Goal: Complete application form: Complete application form

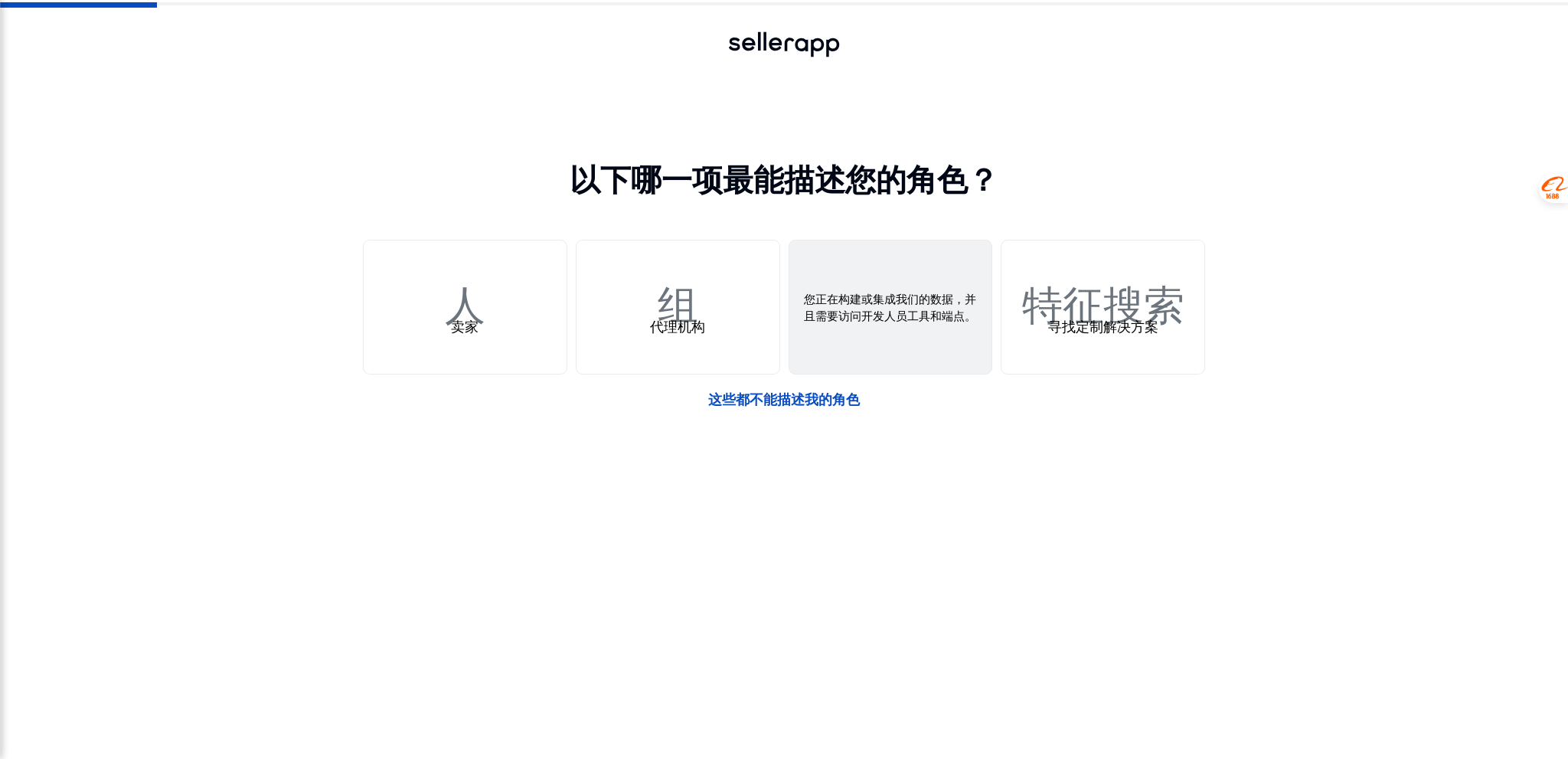
click at [916, 315] on font "网络钩子" at bounding box center [891, 299] width 163 height 48
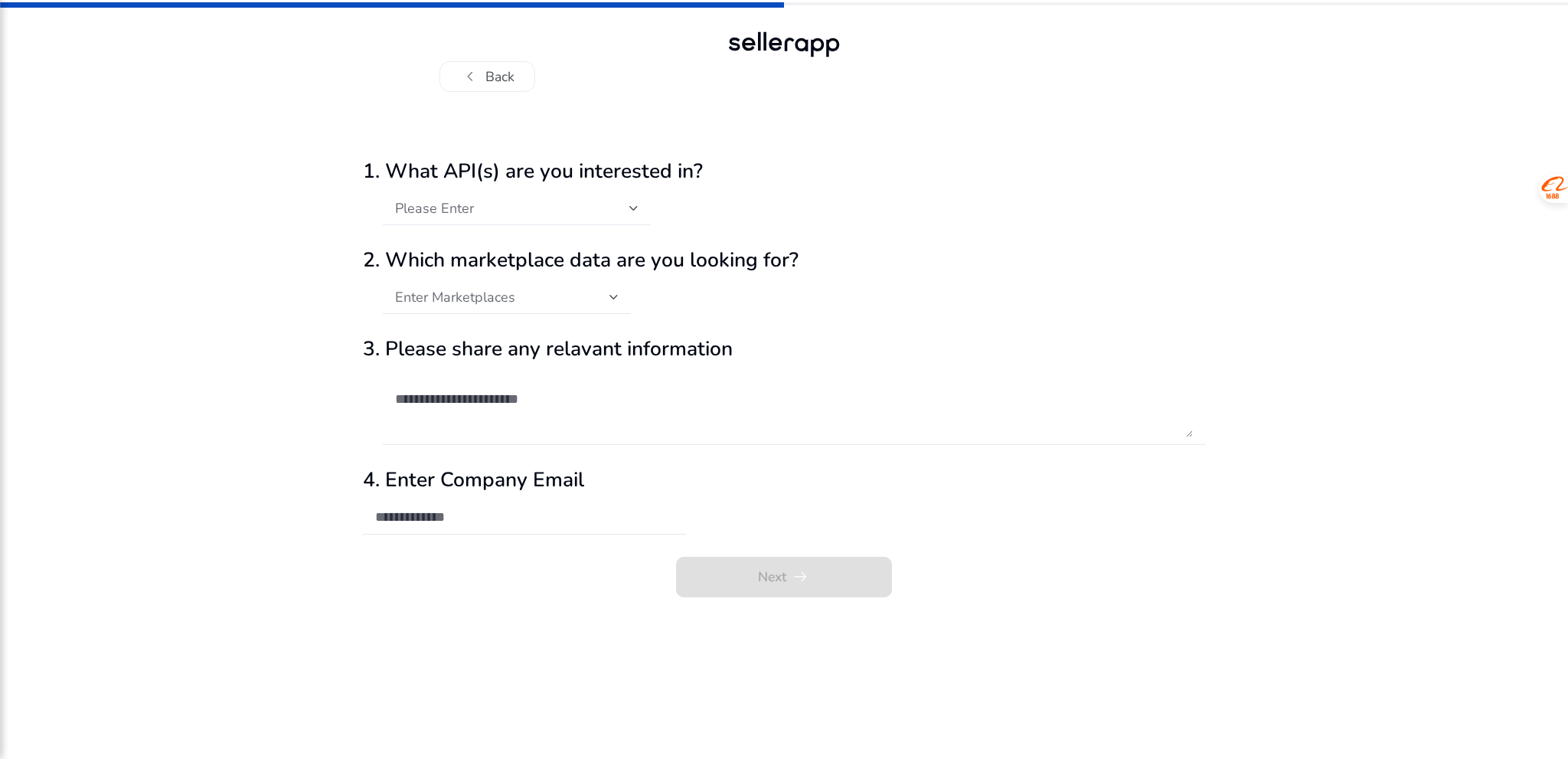
click at [636, 214] on div at bounding box center [635, 208] width 10 height 18
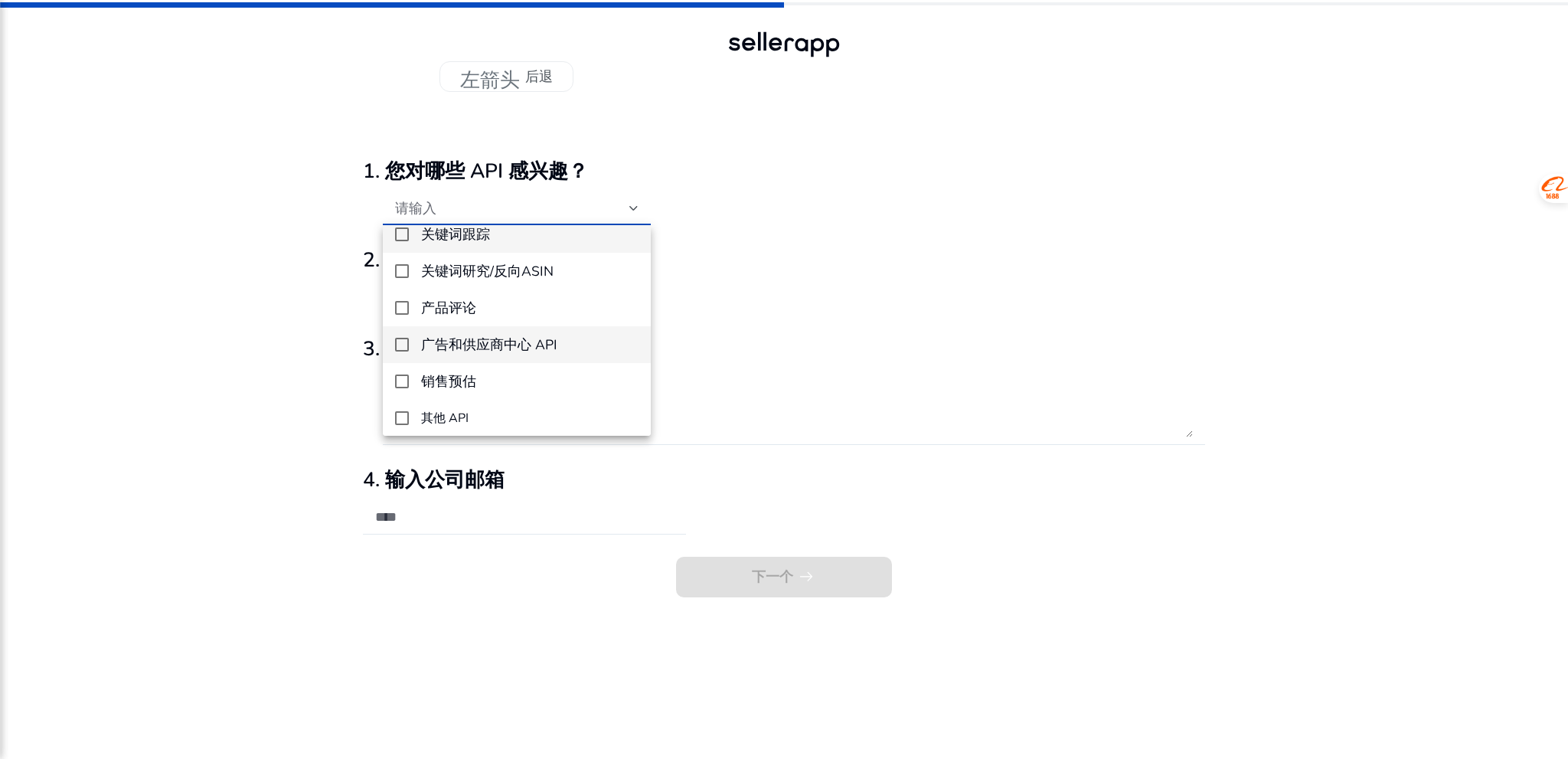
scroll to position [21, 0]
click at [404, 266] on mat-pseudo-checkbox at bounding box center [402, 265] width 13 height 13
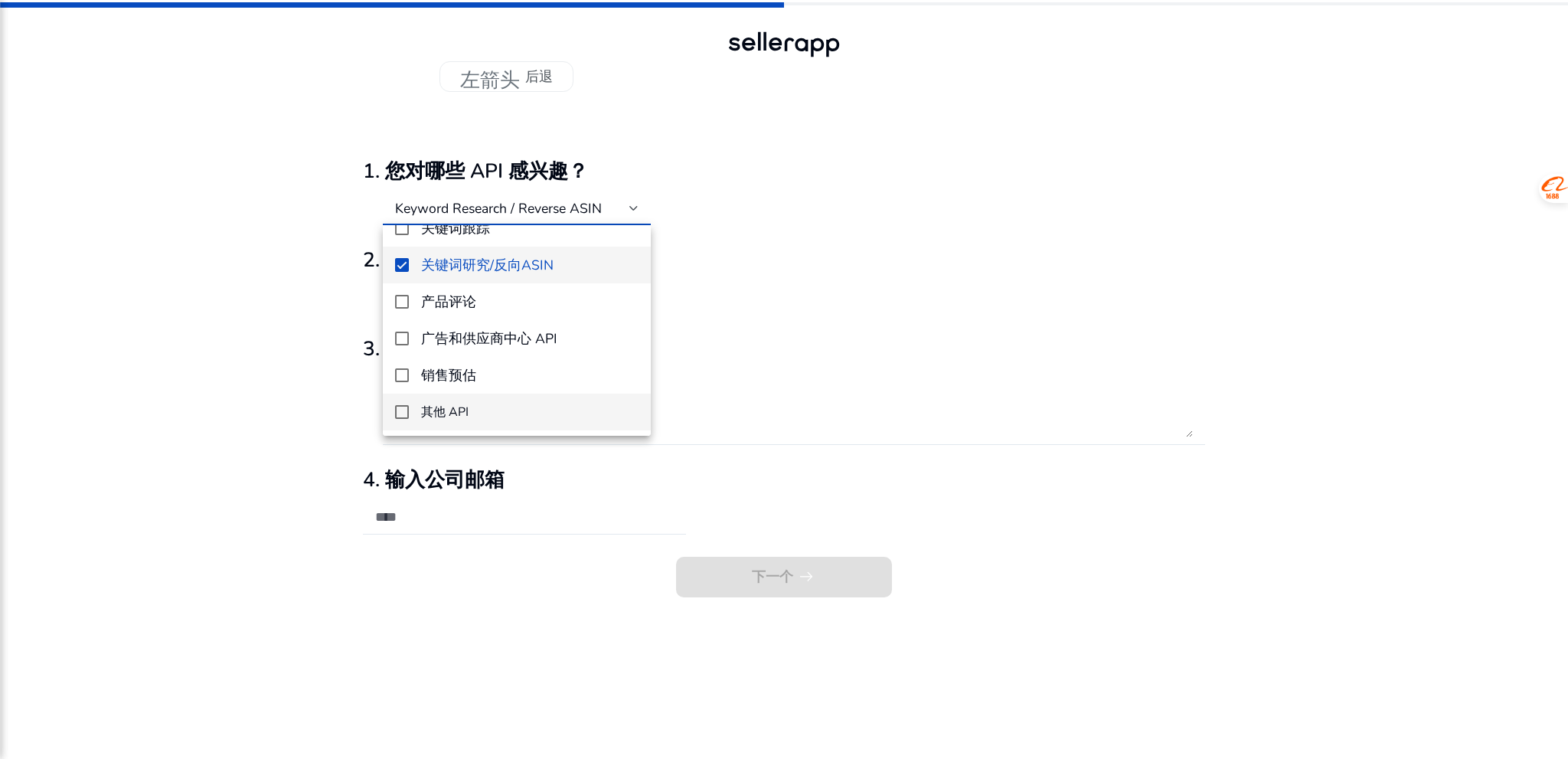
click at [392, 415] on mat-option "其他 API" at bounding box center [517, 412] width 268 height 36
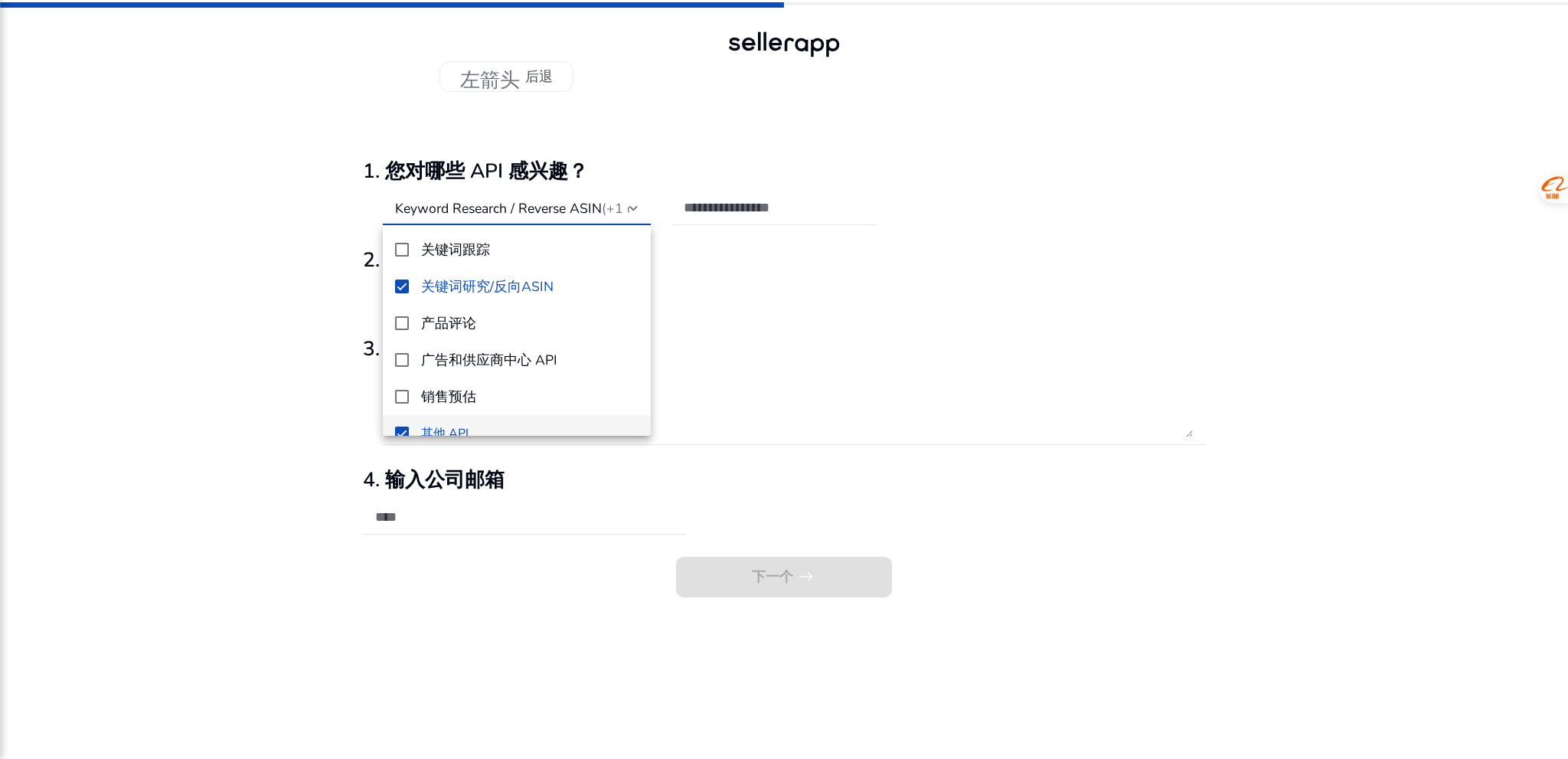
click at [399, 231] on div "关键词跟踪 关键词研究/反向ASIN 产品评论 广告和供应商中心 API 销售预估 其他 API" at bounding box center [517, 330] width 268 height 211
click at [398, 247] on mat-pseudo-checkbox at bounding box center [402, 250] width 13 height 13
click at [783, 307] on div at bounding box center [784, 379] width 1568 height 759
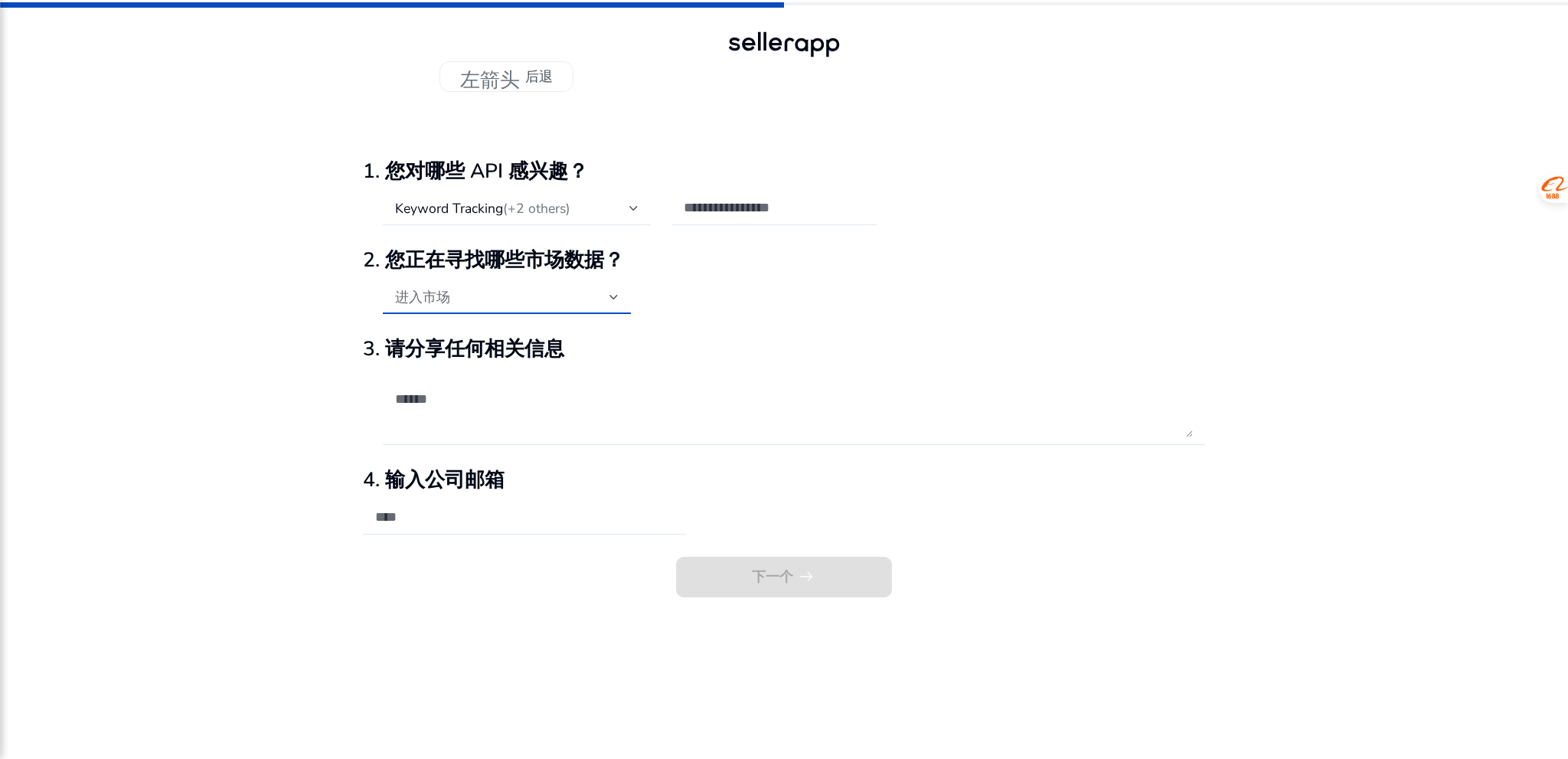
click at [486, 300] on div "进入市场" at bounding box center [503, 298] width 214 height 17
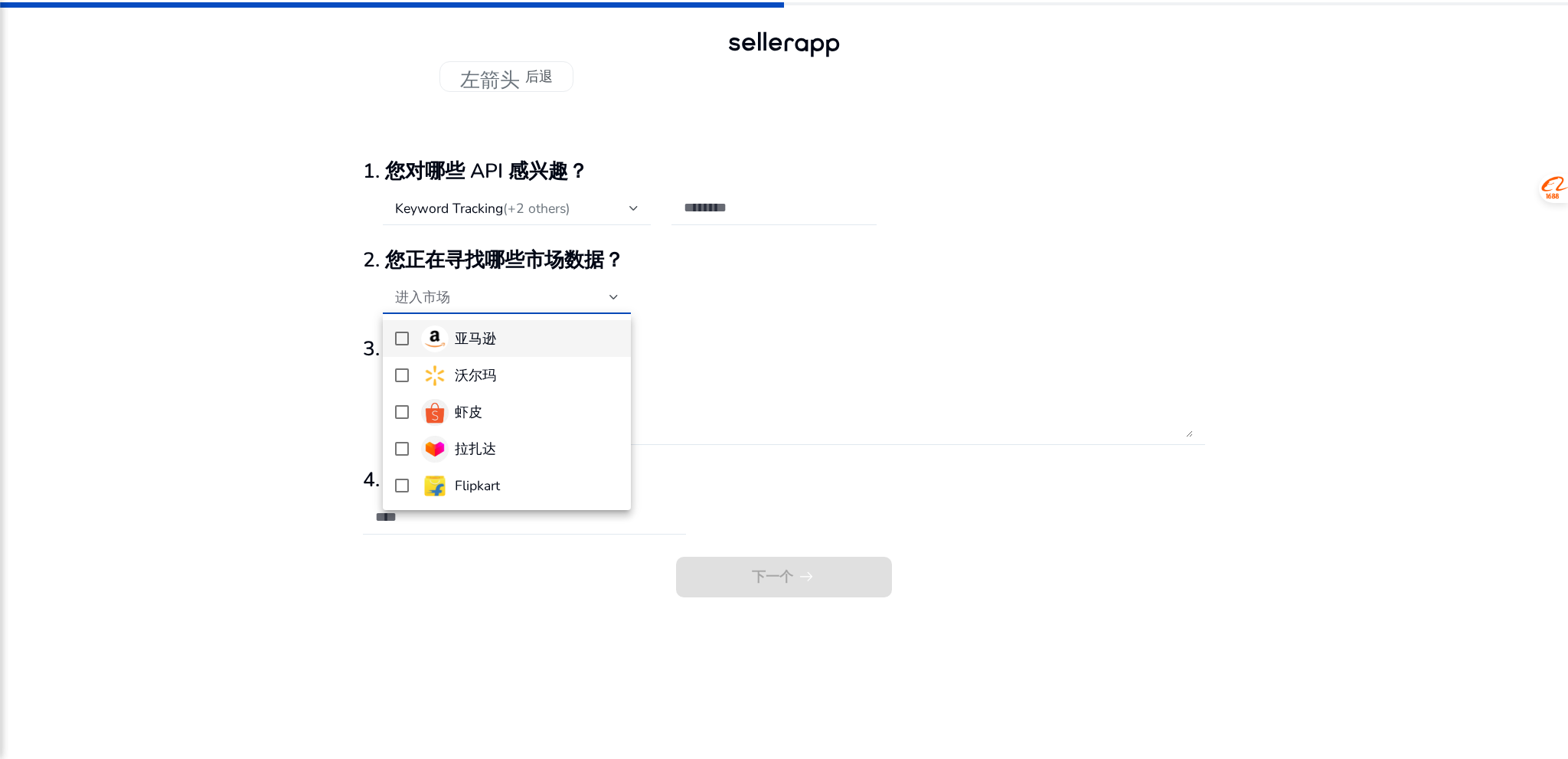
click at [388, 336] on mat-option "亚马逊" at bounding box center [506, 338] width 248 height 36
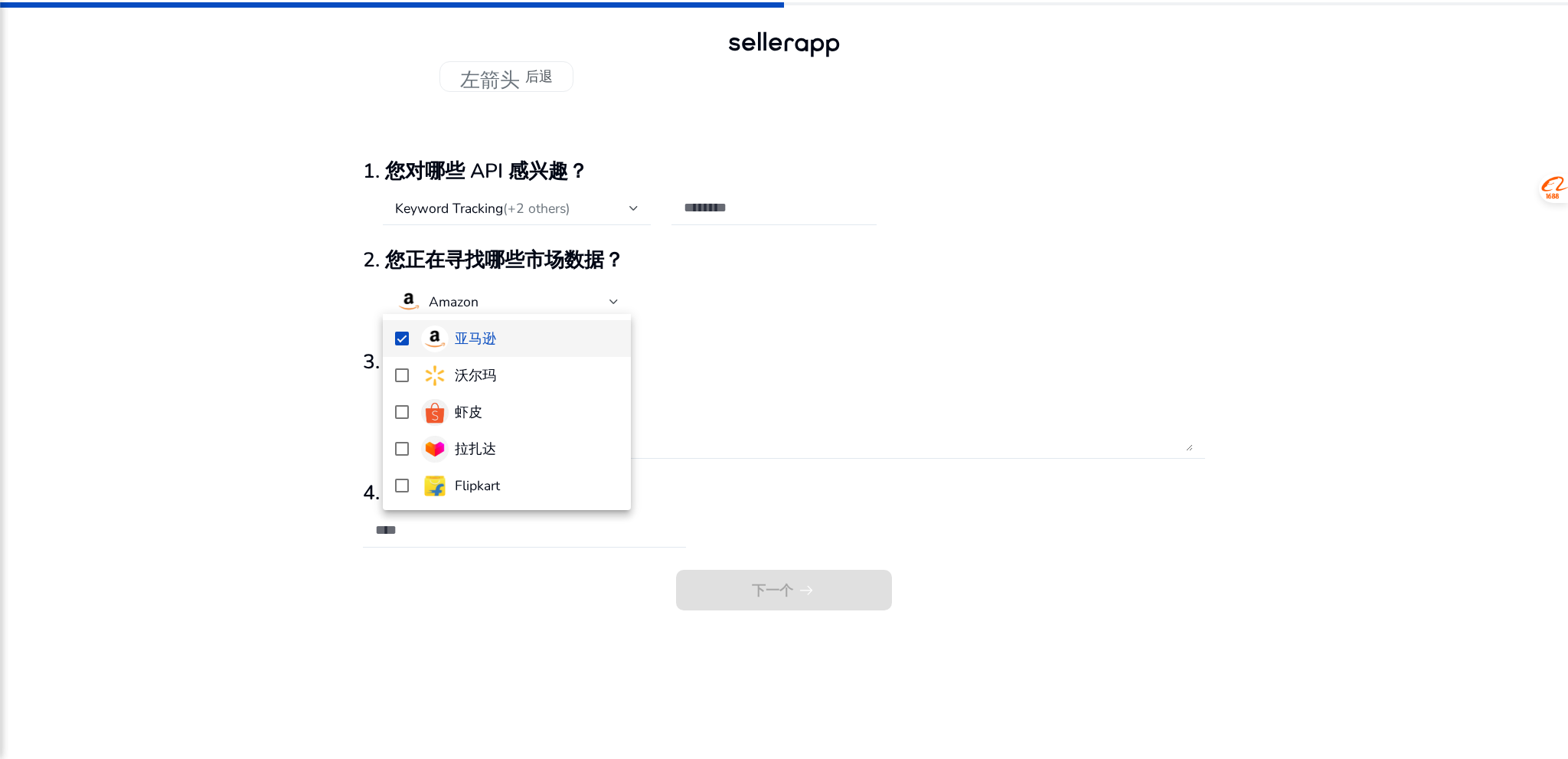
click at [850, 379] on div at bounding box center [784, 379] width 1568 height 759
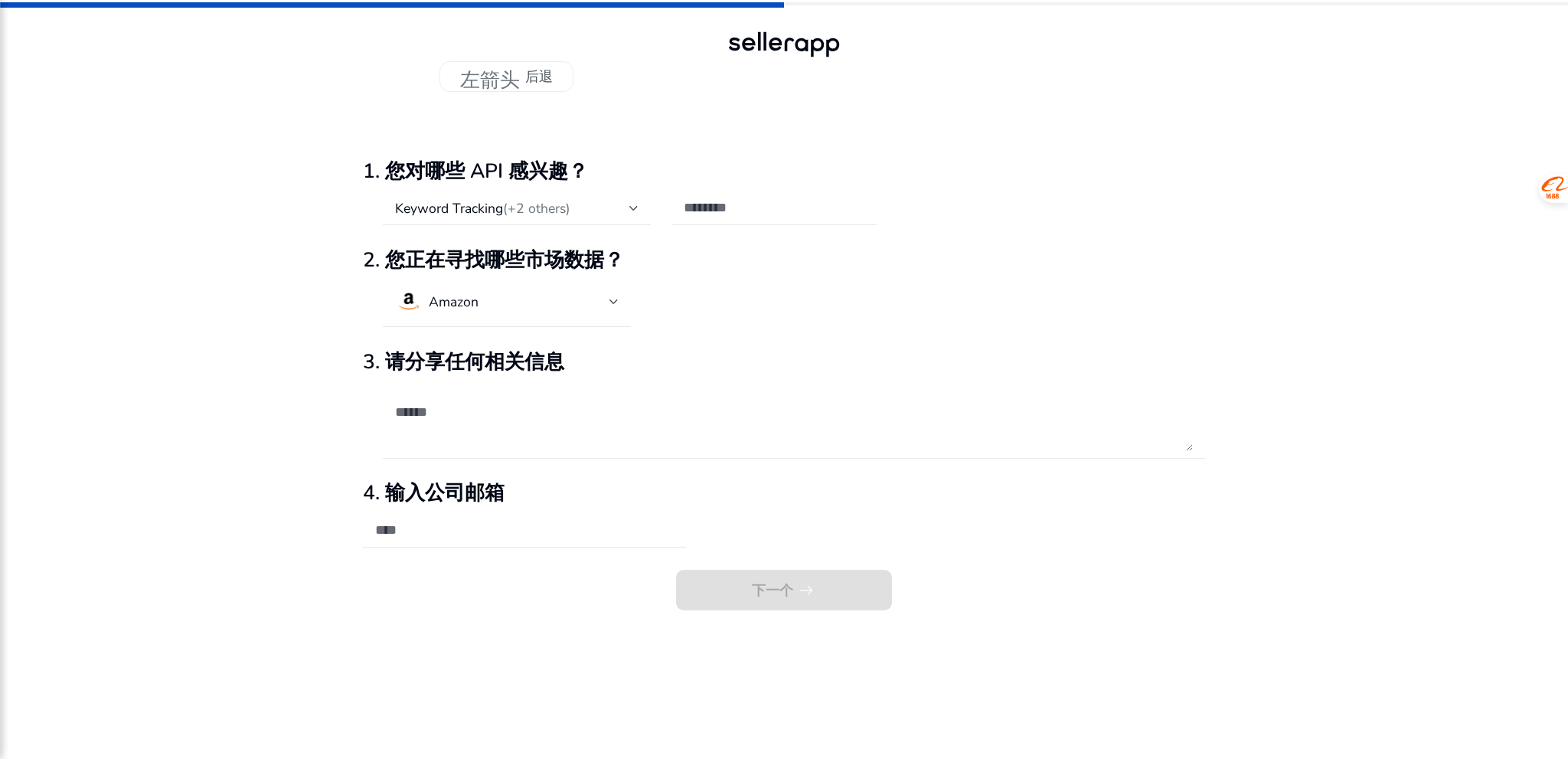
click at [442, 407] on textarea at bounding box center [795, 419] width 798 height 60
click at [937, 450] on textarea at bounding box center [795, 419] width 798 height 60
click at [536, 530] on input "email" at bounding box center [525, 530] width 299 height 17
type input "**********"
click at [766, 593] on div "下一个 arrow_right_alt" at bounding box center [784, 592] width 842 height 46
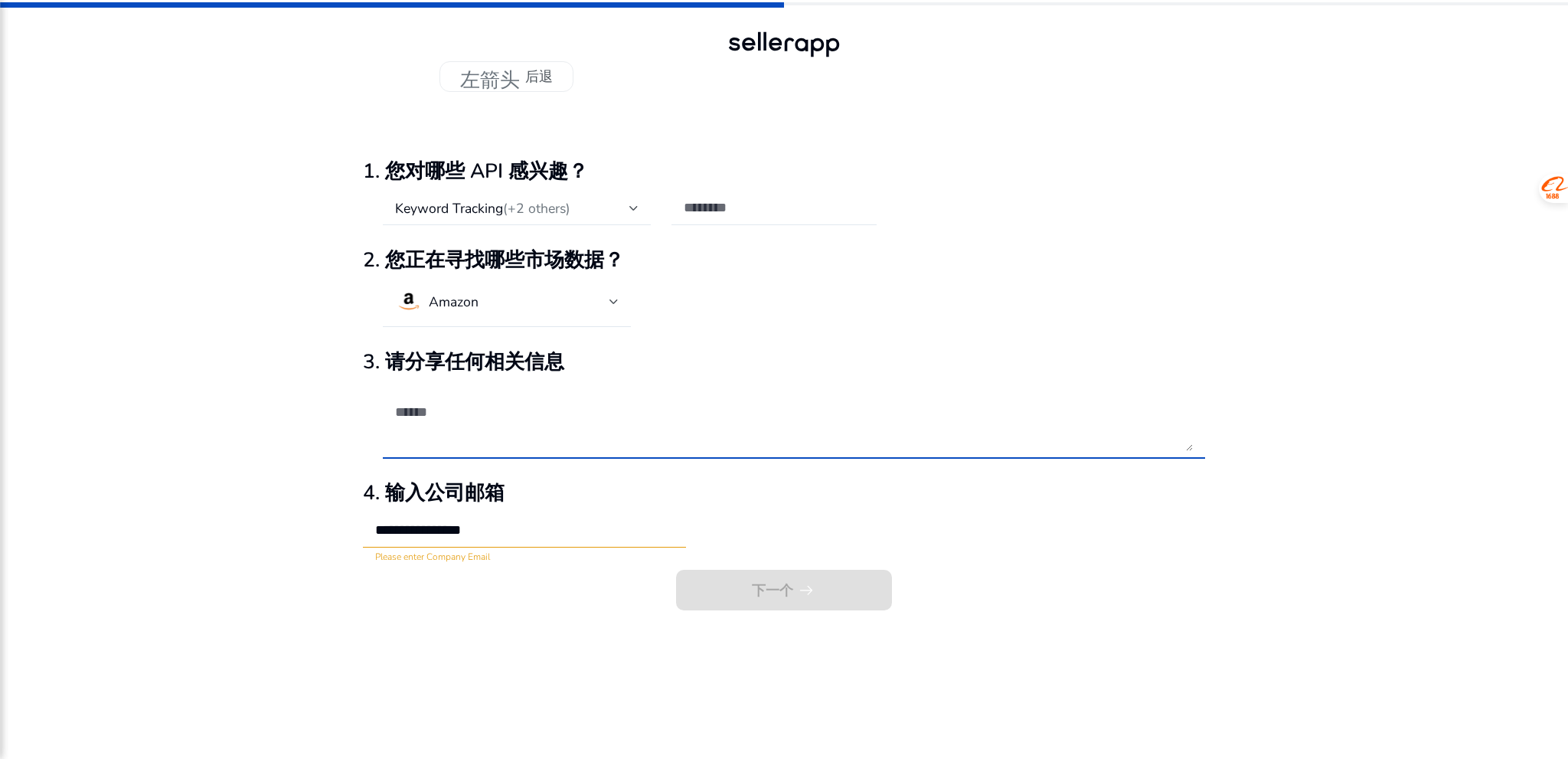
click at [656, 451] on div at bounding box center [795, 419] width 798 height 76
type textarea "**"
click at [763, 586] on div "下一个 arrow_right_alt" at bounding box center [784, 592] width 842 height 46
click at [592, 424] on textarea "**" at bounding box center [795, 419] width 798 height 60
drag, startPoint x: 546, startPoint y: 423, endPoint x: 384, endPoint y: 422, distance: 162.0
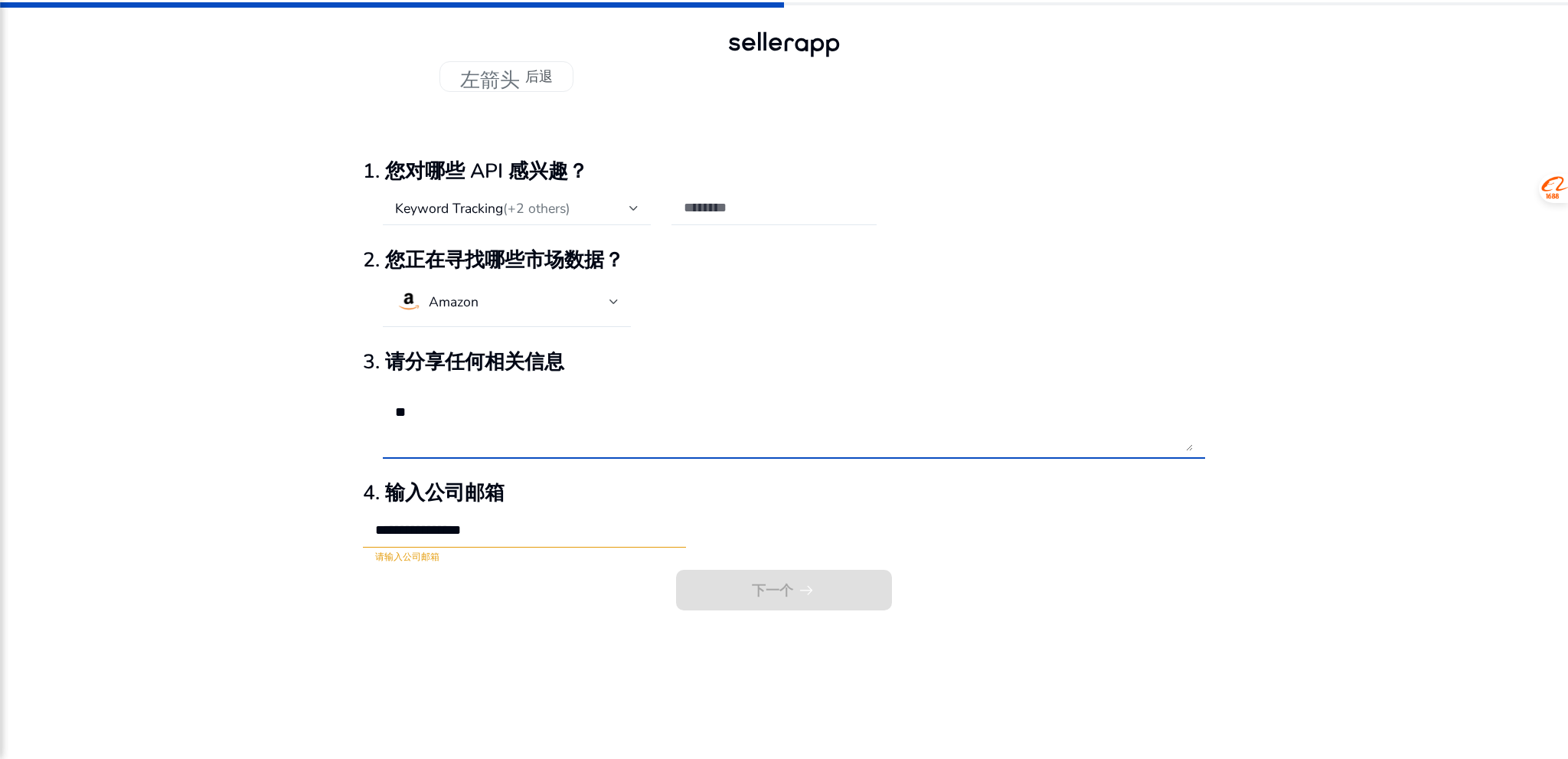
click at [384, 422] on div "**" at bounding box center [794, 419] width 822 height 76
click at [448, 415] on textarea at bounding box center [795, 419] width 798 height 60
type textarea "*"
type textarea "****"
click at [792, 587] on div "下一个 arrow_right_alt" at bounding box center [784, 592] width 842 height 46
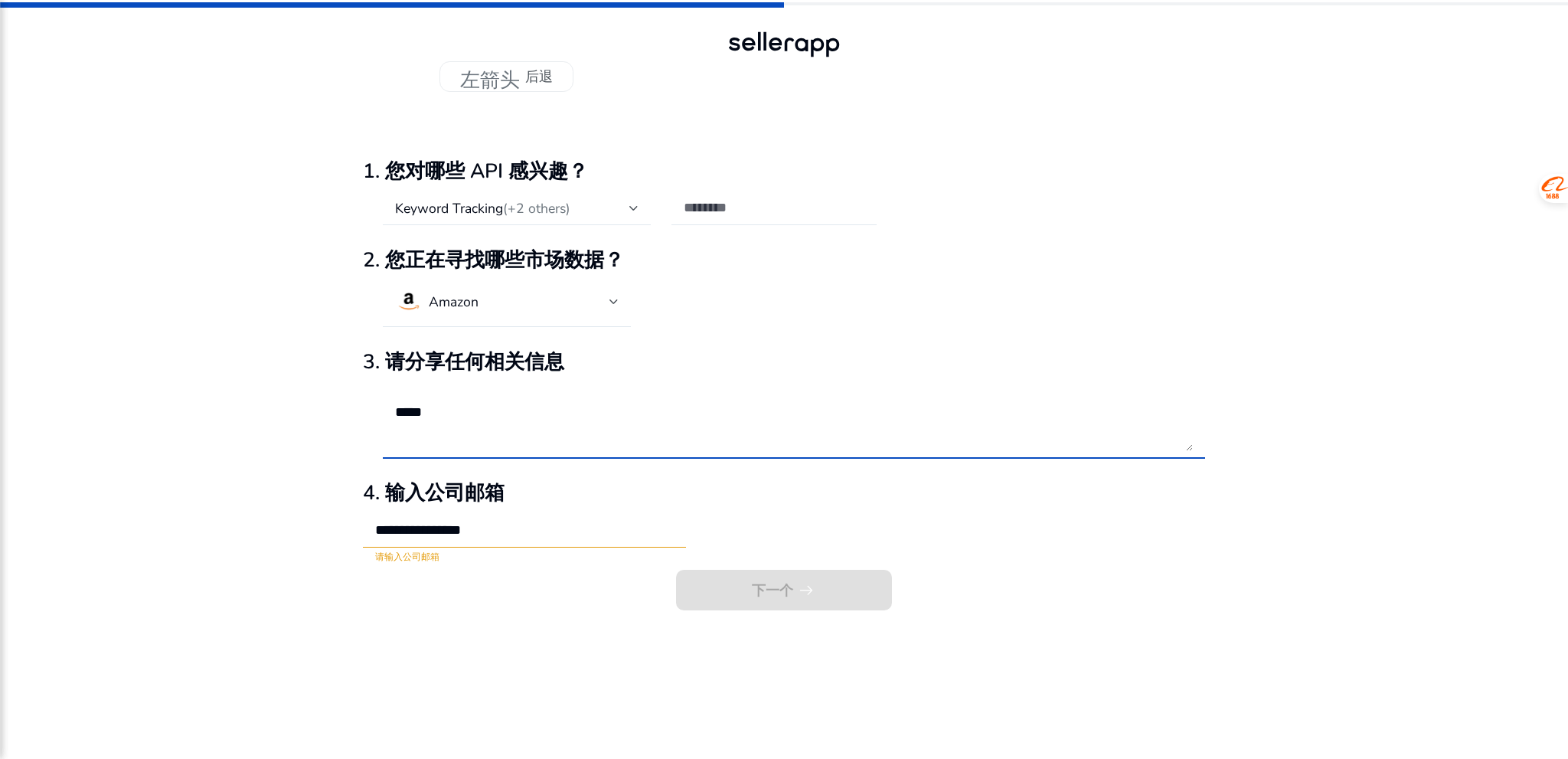
drag, startPoint x: 502, startPoint y: 412, endPoint x: 372, endPoint y: 398, distance: 130.8
click at [372, 398] on mat-form-field "****" at bounding box center [784, 428] width 842 height 92
click at [778, 205] on input "text" at bounding box center [773, 208] width 181 height 17
click at [859, 213] on input "text" at bounding box center [773, 208] width 181 height 17
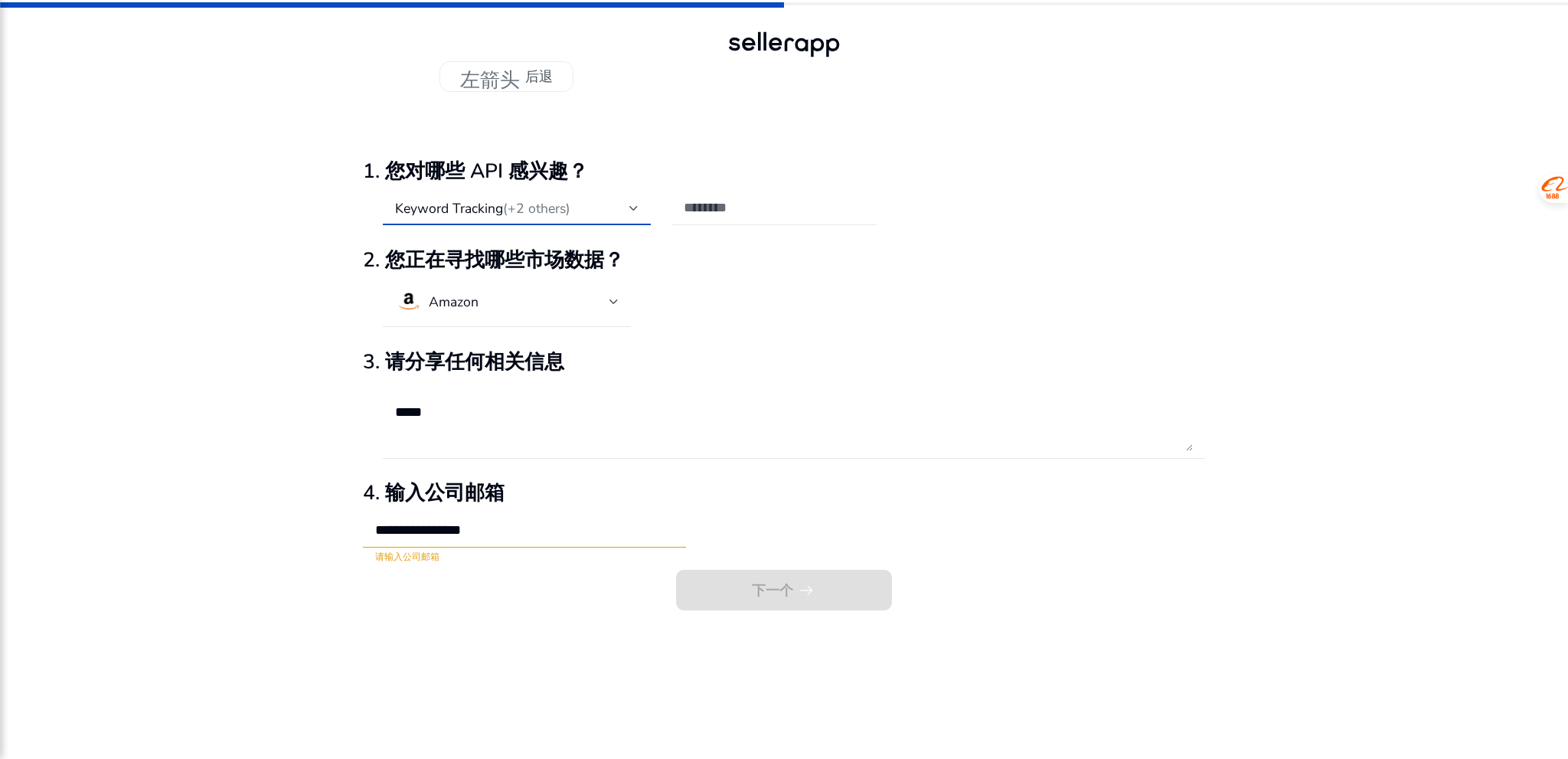
click at [576, 212] on mat-select-trigger "Keyword Tracking (+2 others)" at bounding box center [512, 209] width 235 height 17
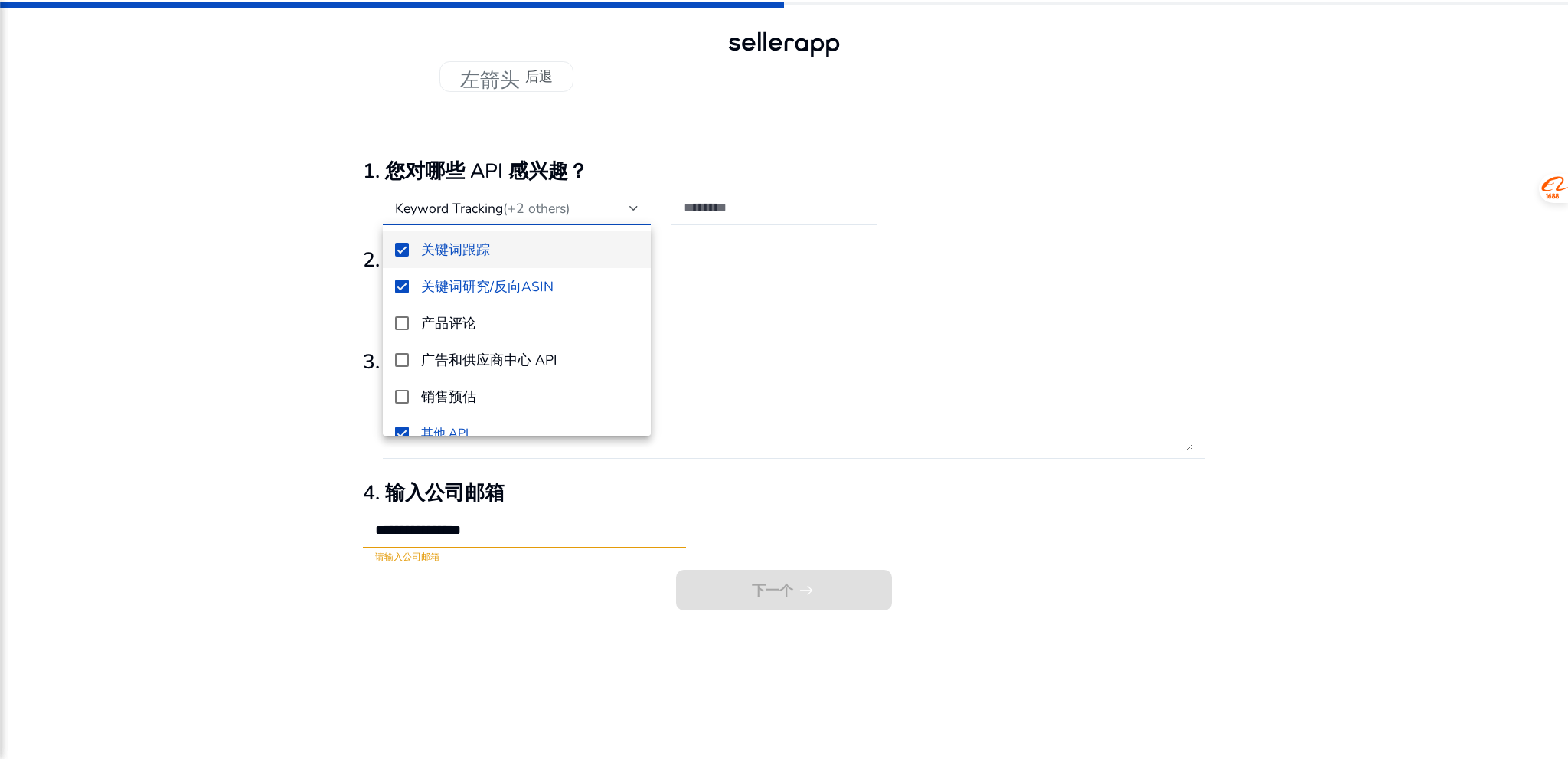
click at [769, 213] on div at bounding box center [784, 379] width 1568 height 759
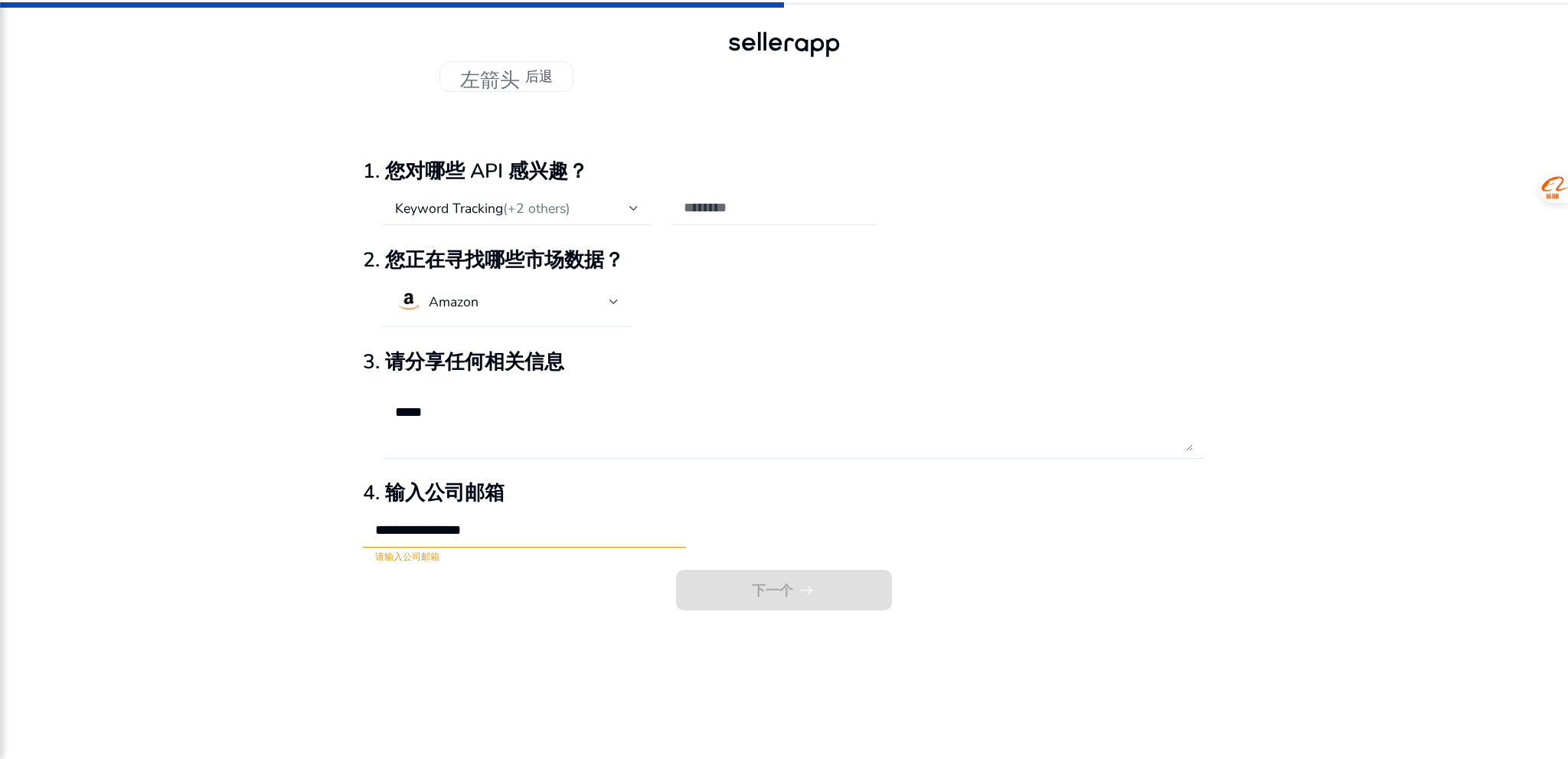
click at [775, 208] on input "text" at bounding box center [773, 208] width 181 height 17
